Goal: Information Seeking & Learning: Find specific fact

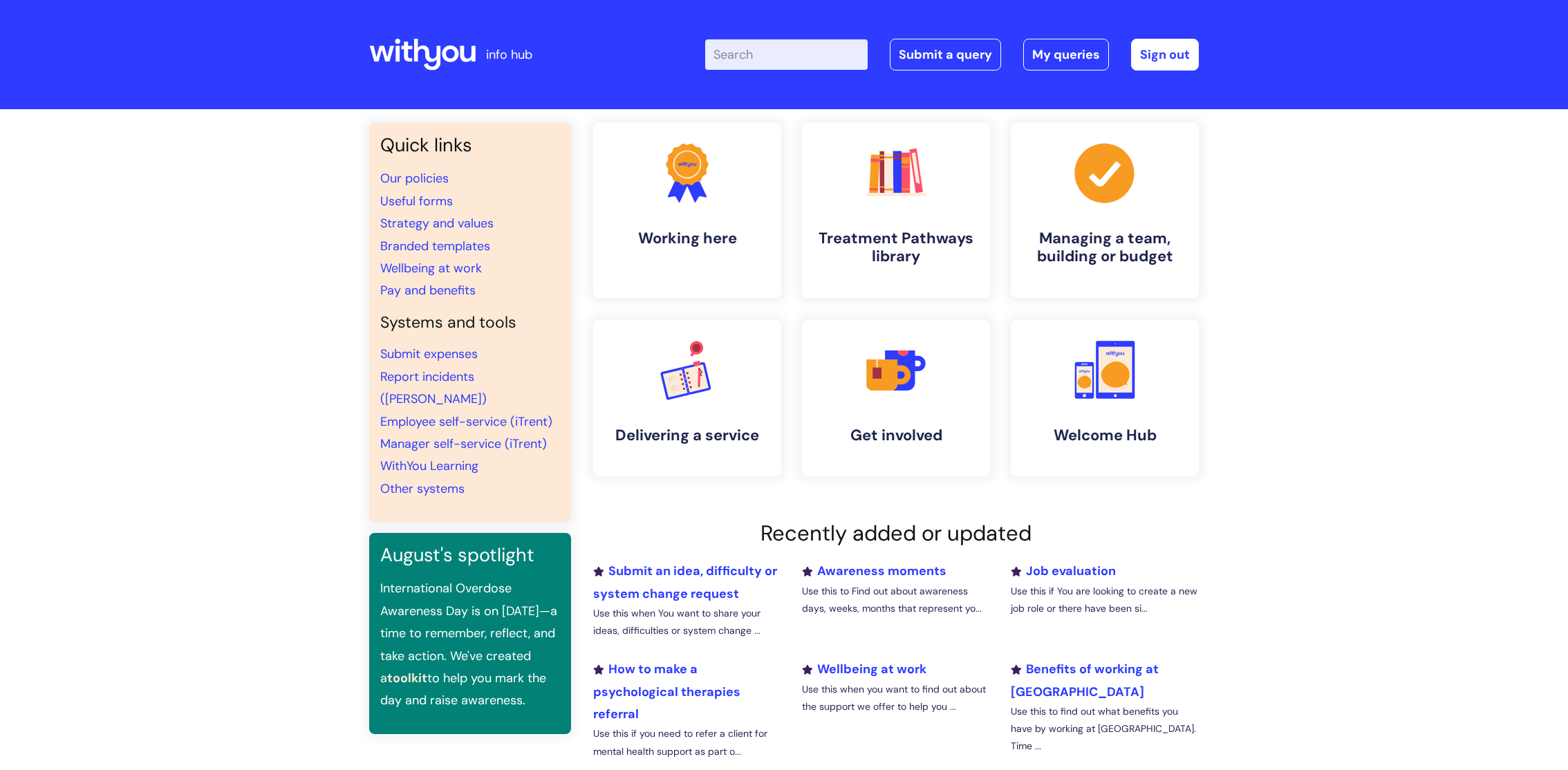
click at [759, 59] on input "Enter your search term here..." at bounding box center [787, 54] width 163 height 31
type input "my jou"
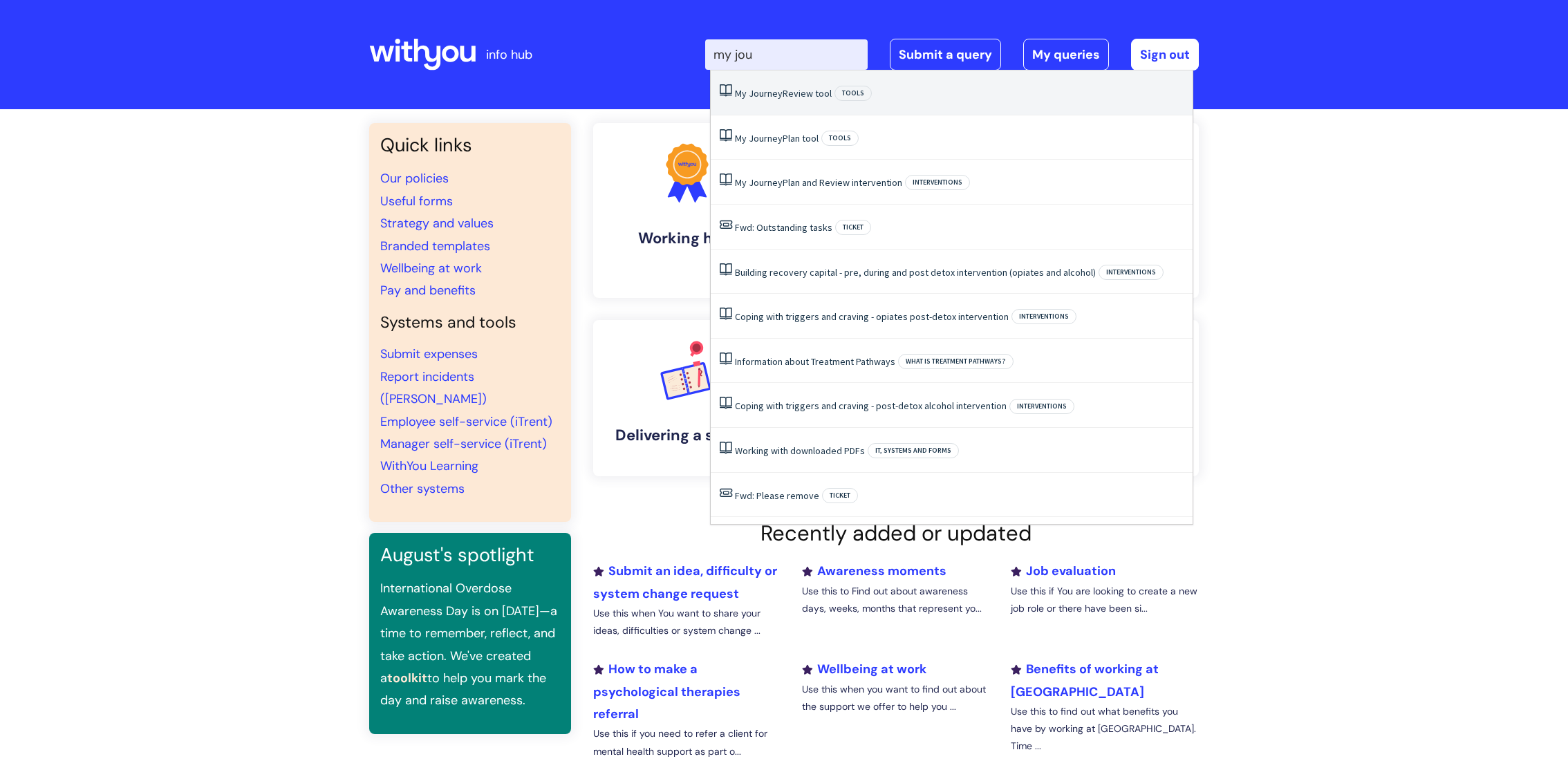
click at [820, 97] on link "My Journey Review tool" at bounding box center [784, 93] width 97 height 13
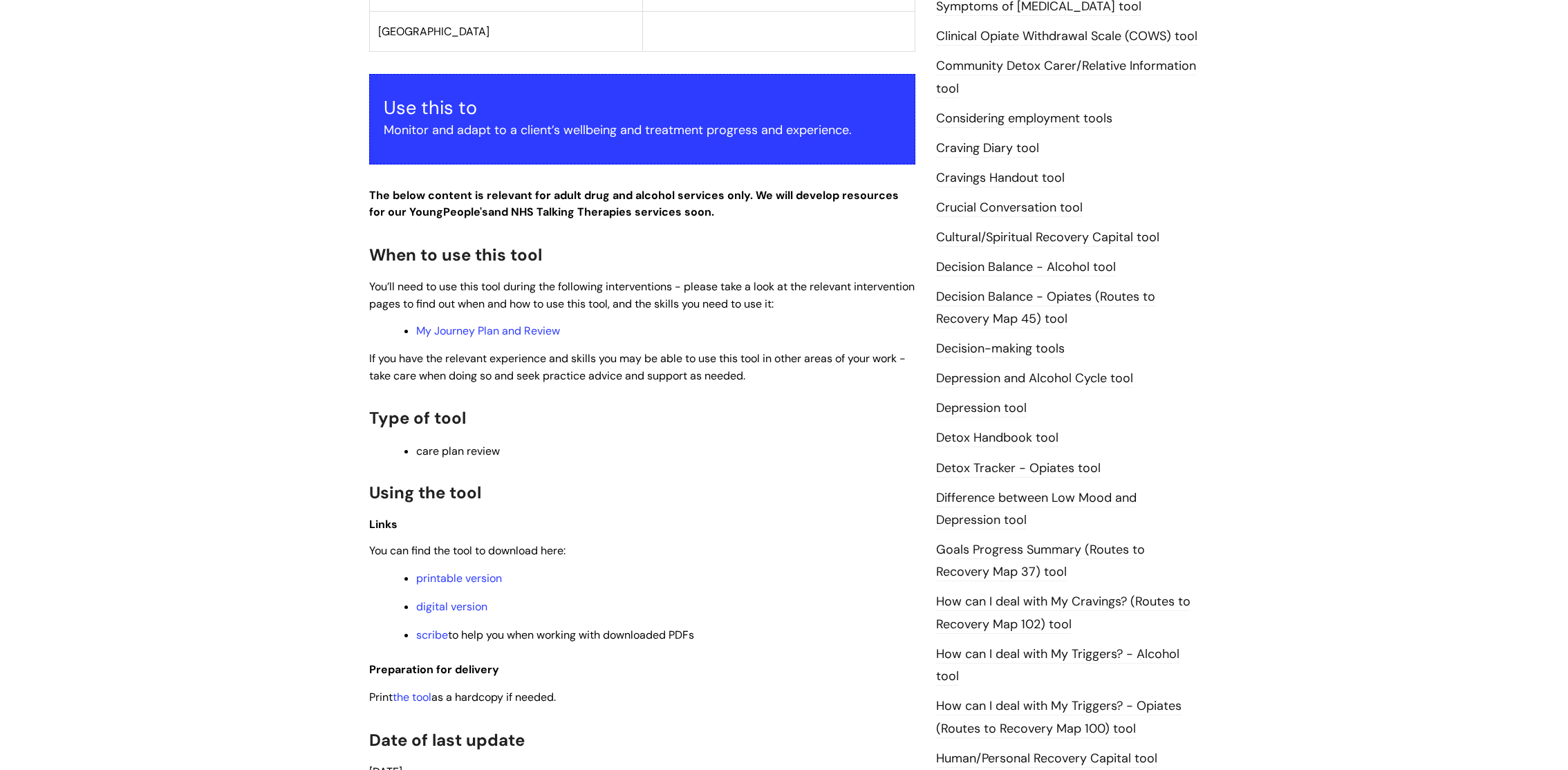
scroll to position [463, 0]
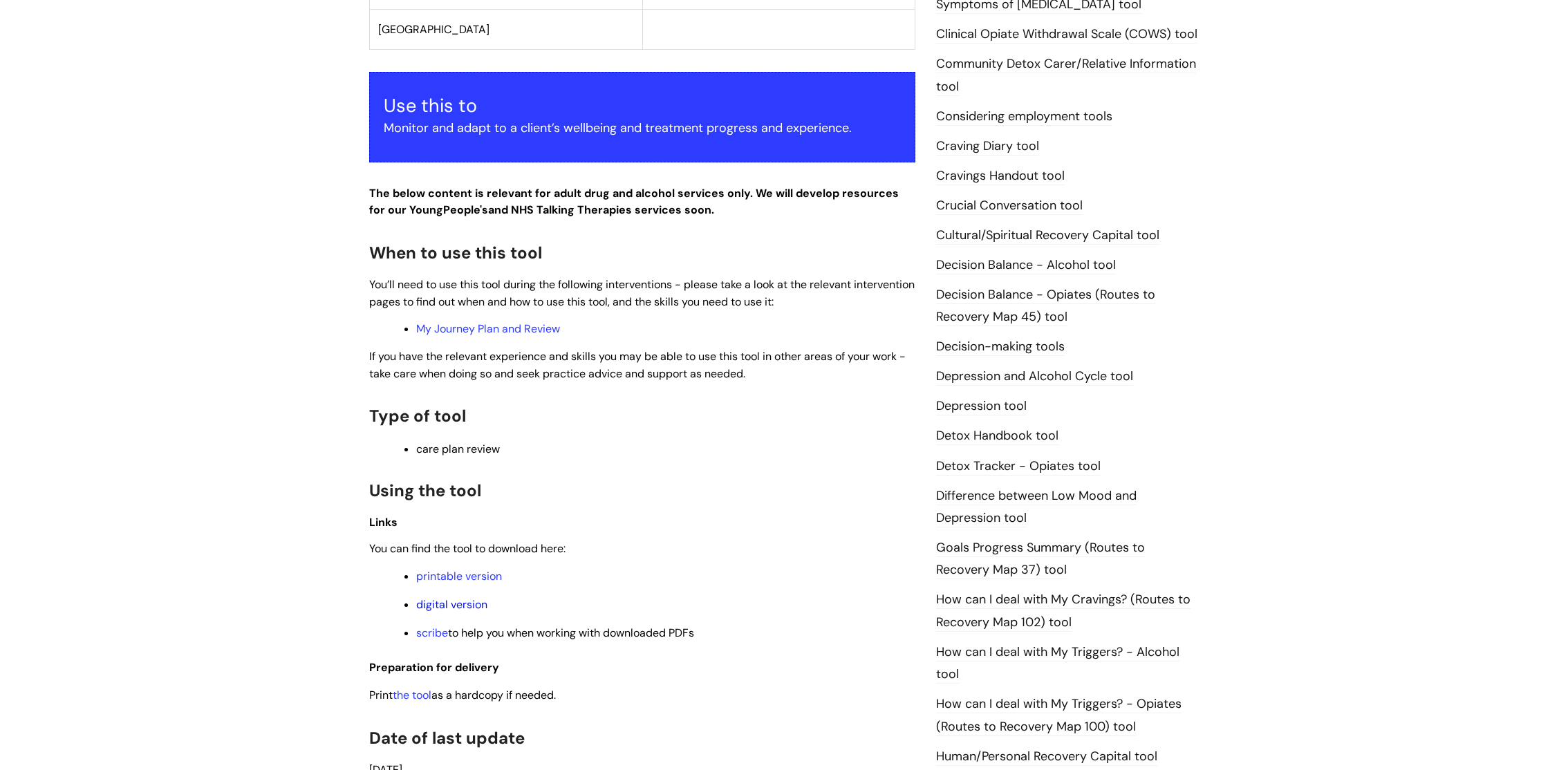
click at [485, 611] on link "digital version" at bounding box center [452, 604] width 71 height 14
